Goal: Task Accomplishment & Management: Use online tool/utility

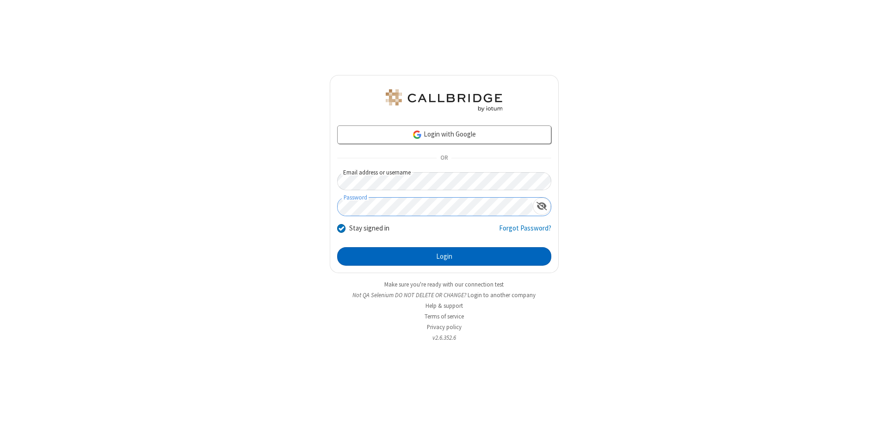
click at [444, 256] on button "Login" at bounding box center [444, 256] width 214 height 18
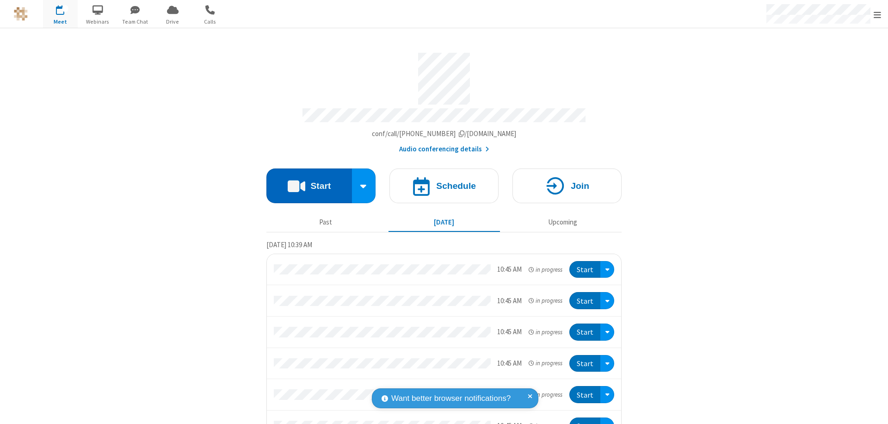
click at [305, 181] on button "Start" at bounding box center [309, 185] width 86 height 35
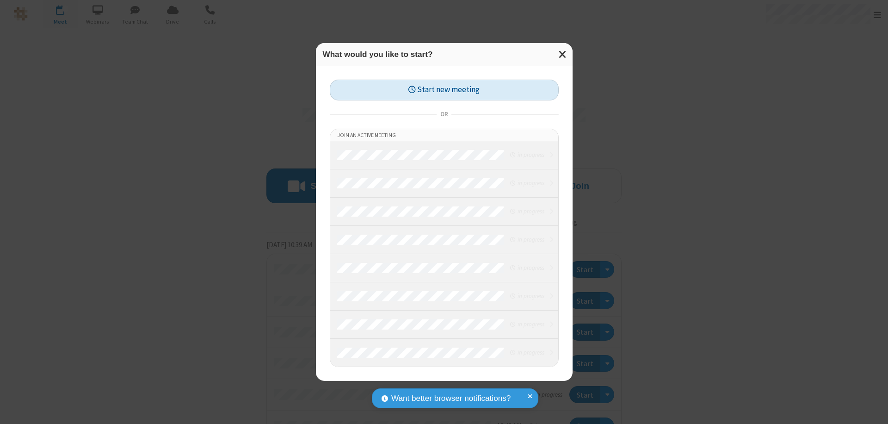
click at [444, 90] on button "Start new meeting" at bounding box center [444, 90] width 229 height 21
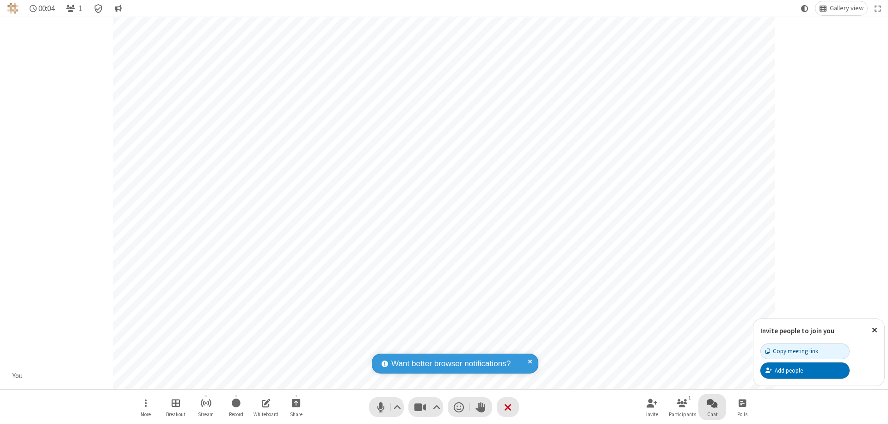
click at [712, 402] on span "Open chat" at bounding box center [712, 403] width 11 height 12
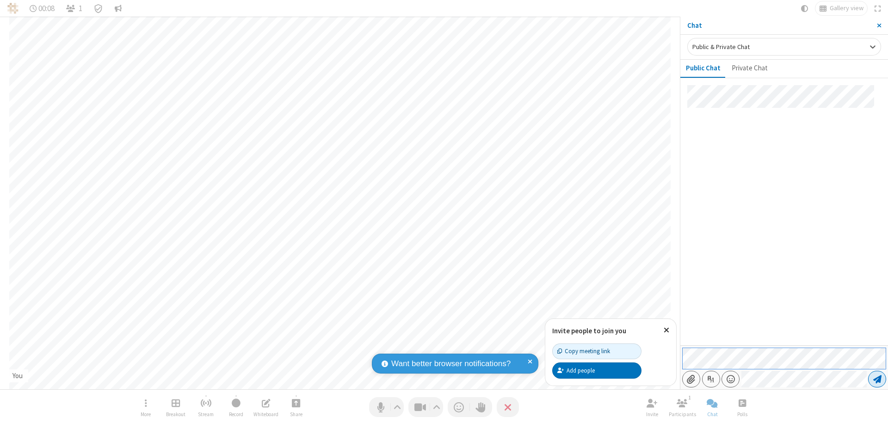
click at [877, 379] on span "Send message" at bounding box center [877, 378] width 8 height 9
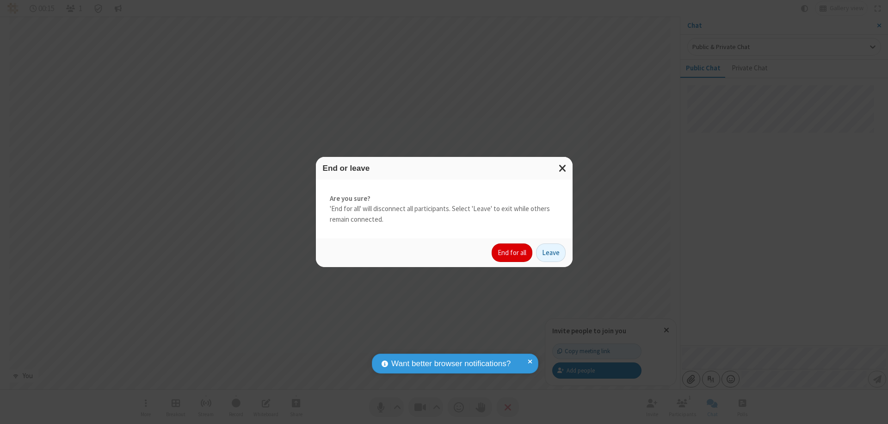
click at [512, 253] on button "End for all" at bounding box center [512, 252] width 41 height 18
